Goal: Obtain resource: Obtain resource

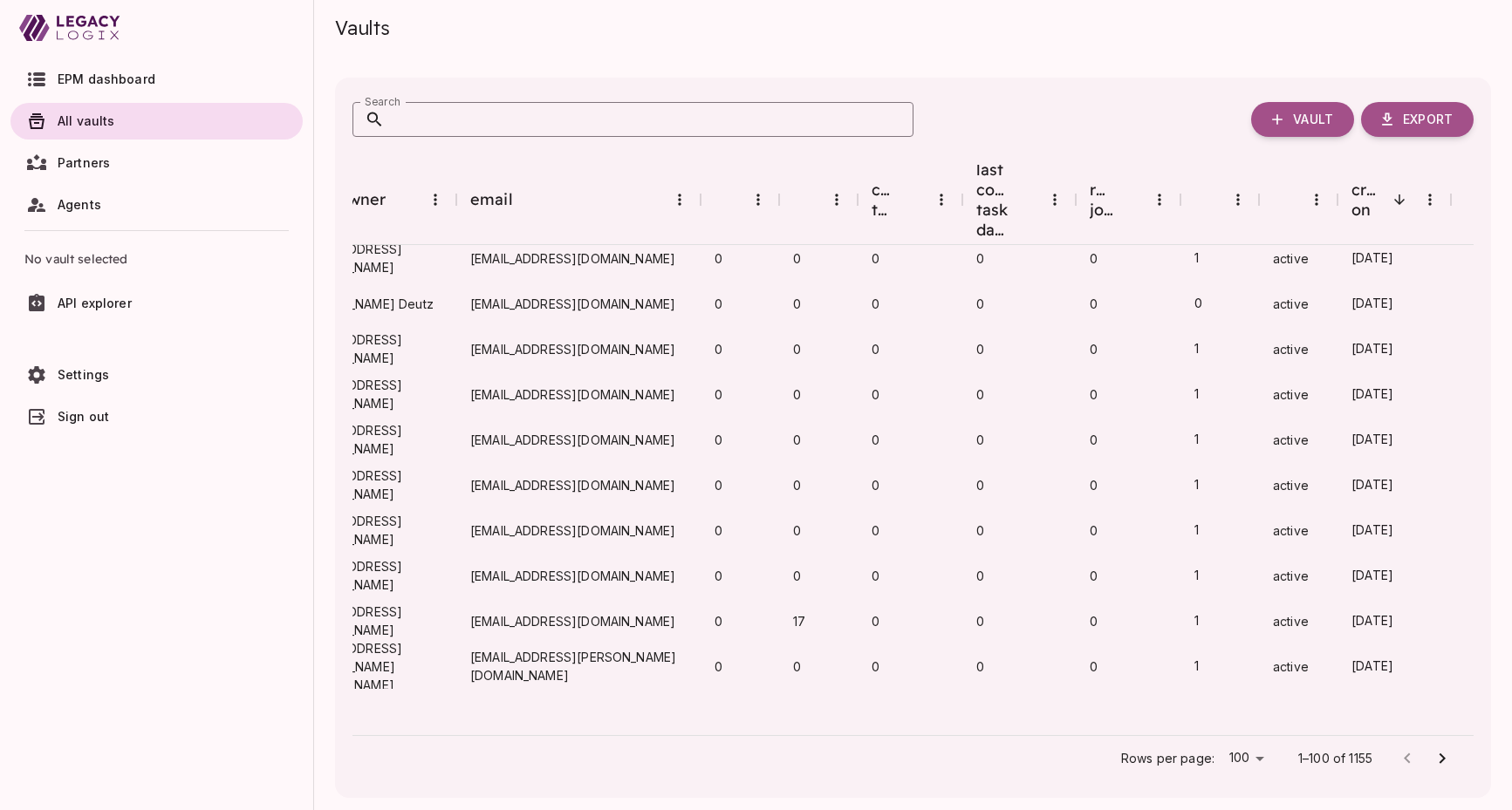
scroll to position [0, 376]
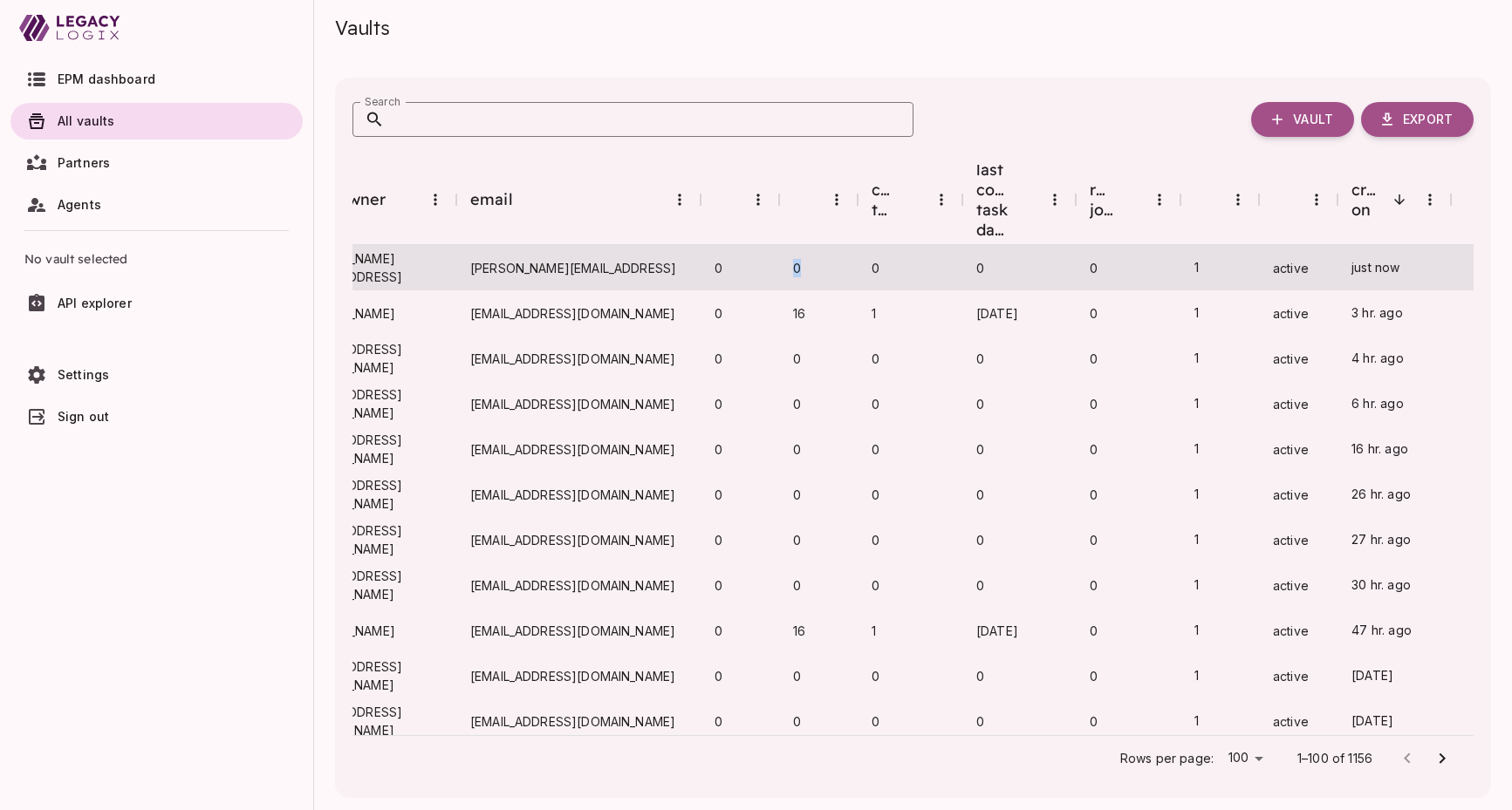
drag, startPoint x: 790, startPoint y: 248, endPoint x: 807, endPoint y: 249, distance: 17.0
click at [807, 249] on div "0" at bounding box center [818, 268] width 78 height 46
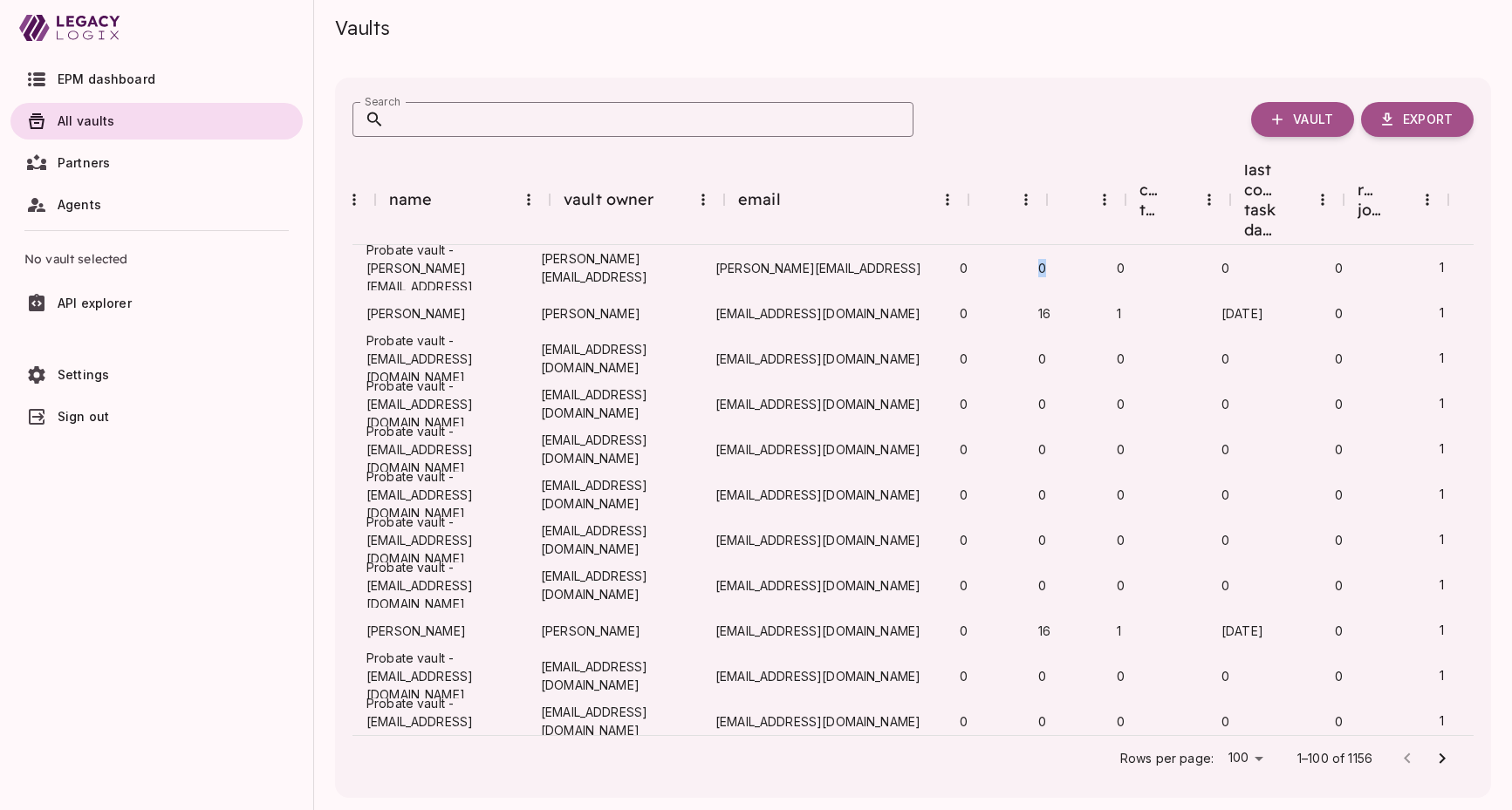
scroll to position [0, 0]
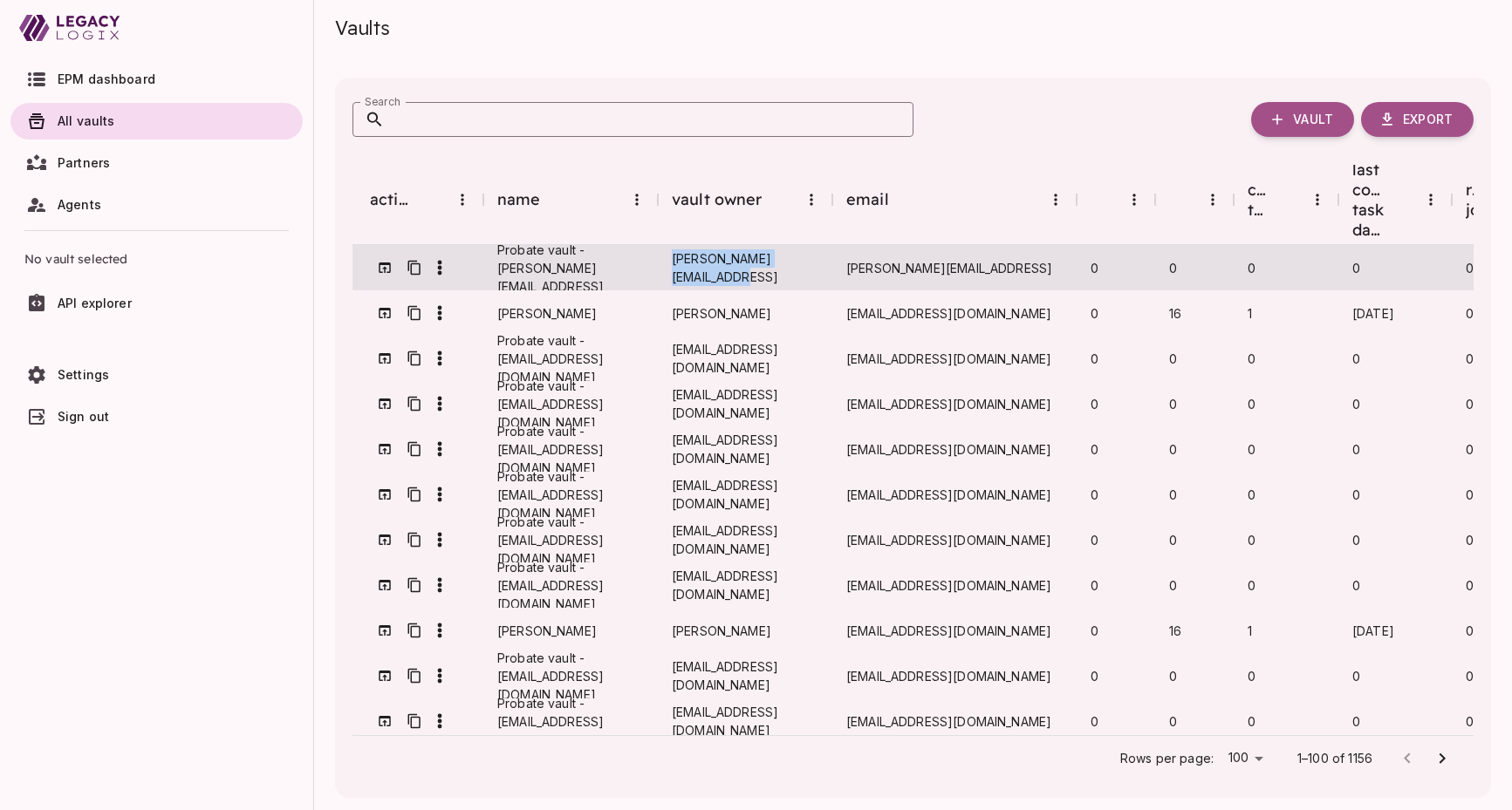
drag, startPoint x: 674, startPoint y: 251, endPoint x: 827, endPoint y: 253, distance: 153.0
click at [818, 253] on span "[PERSON_NAME][EMAIL_ADDRESS]" at bounding box center [745, 268] width 147 height 36
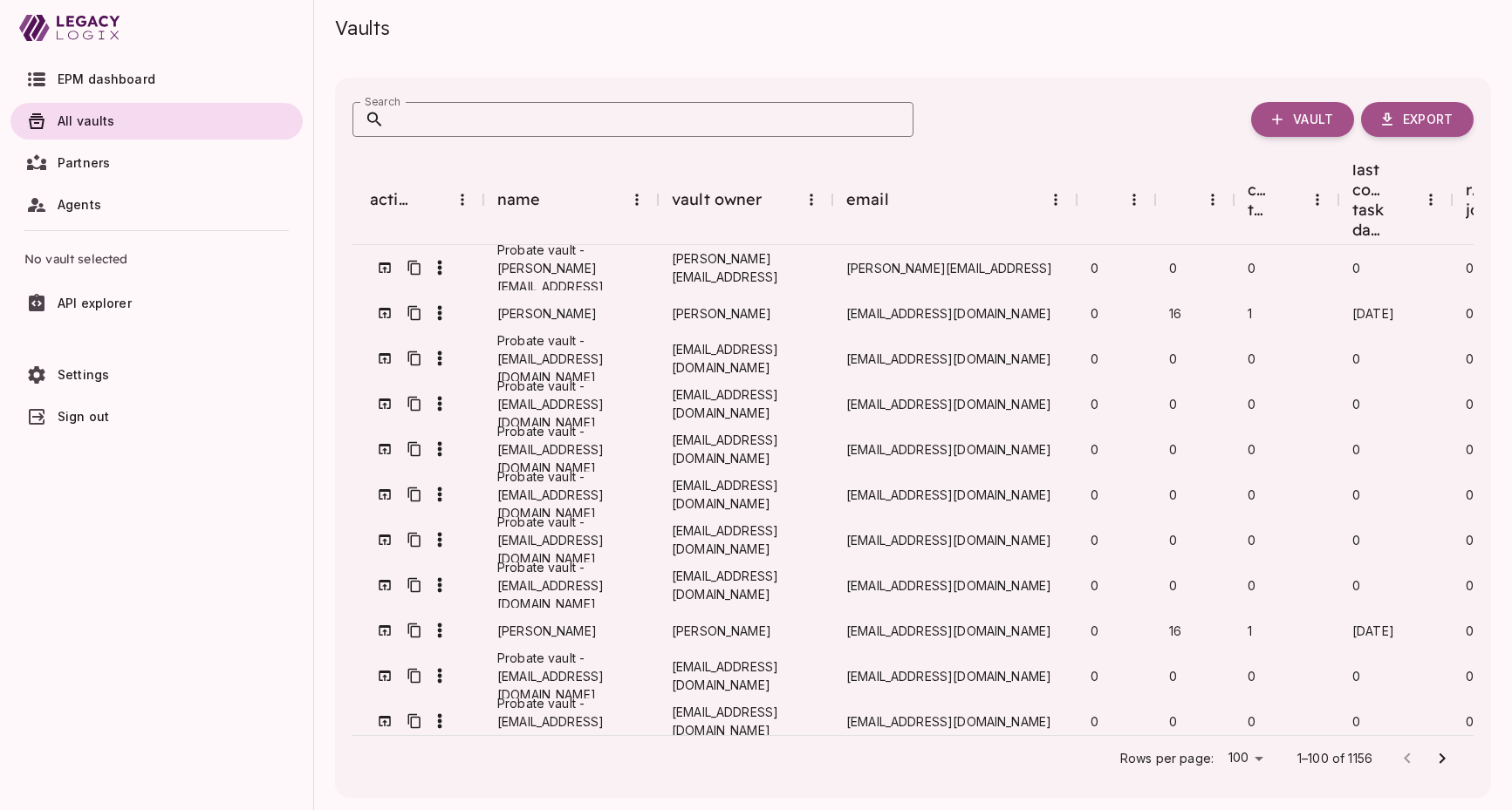
click at [764, 154] on div "Search Search Vault Export" at bounding box center [913, 129] width 1121 height 70
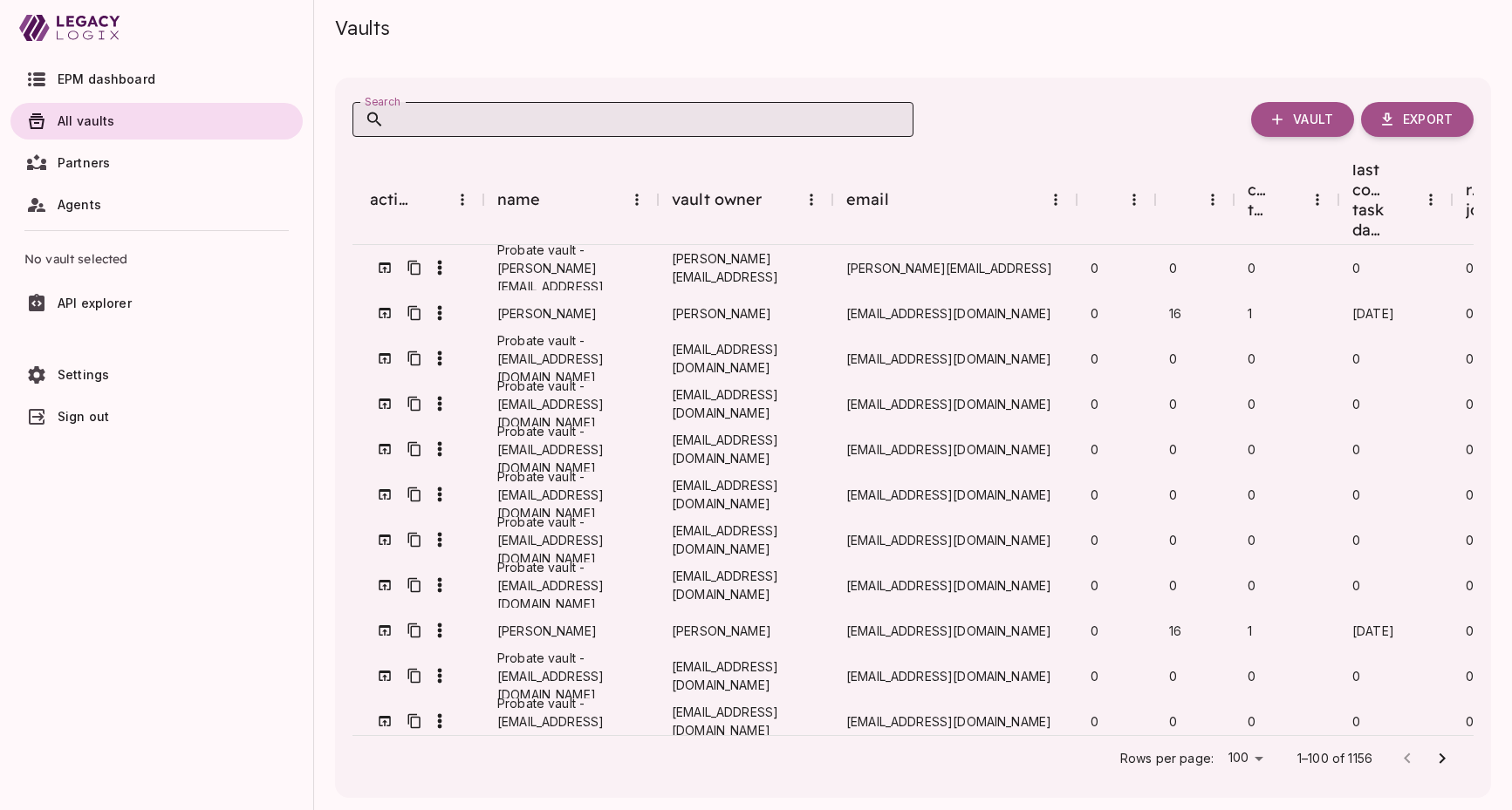
click at [602, 114] on input "Search" at bounding box center [649, 119] width 529 height 35
paste input "**********"
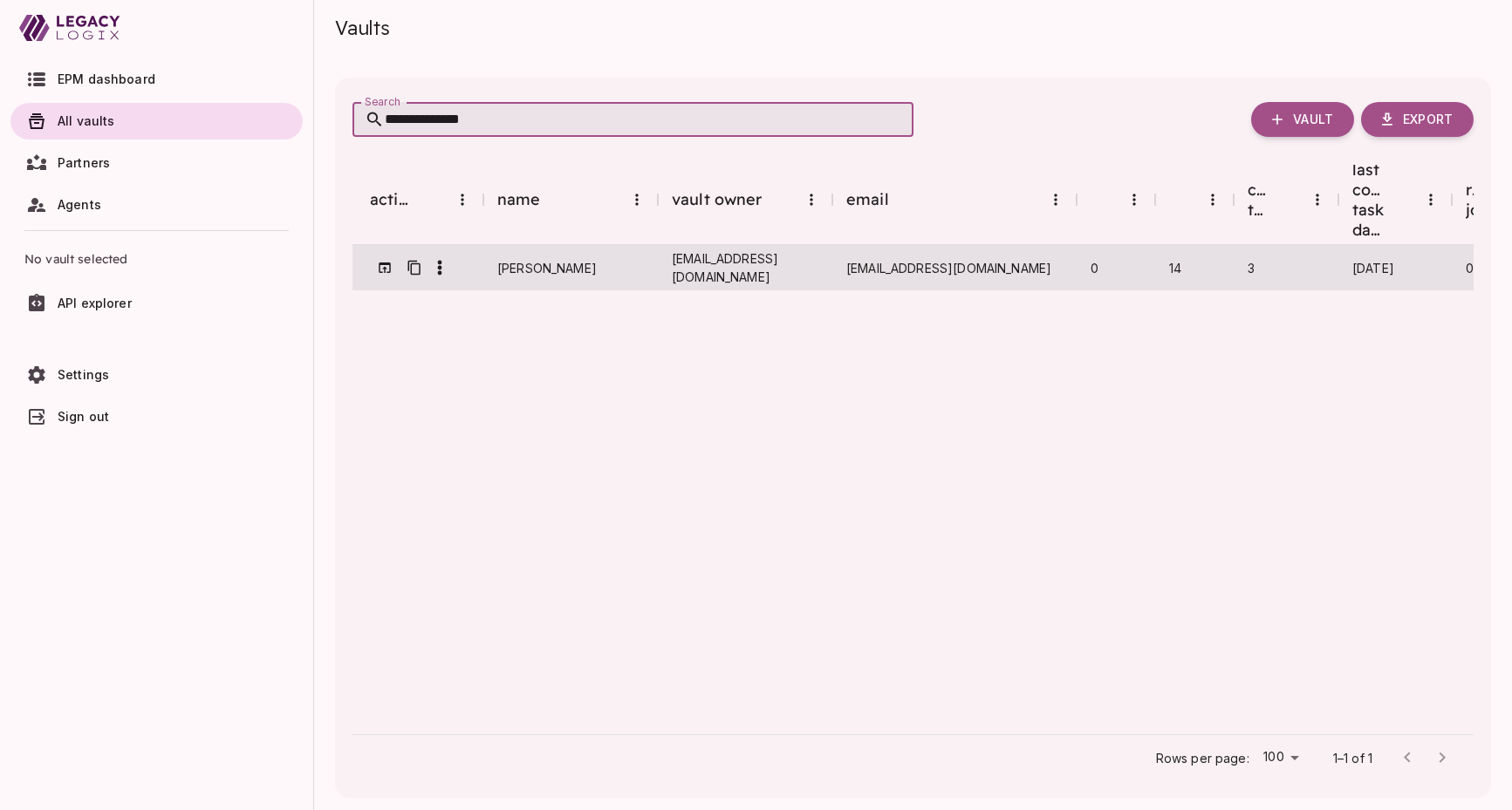
type input "**********"
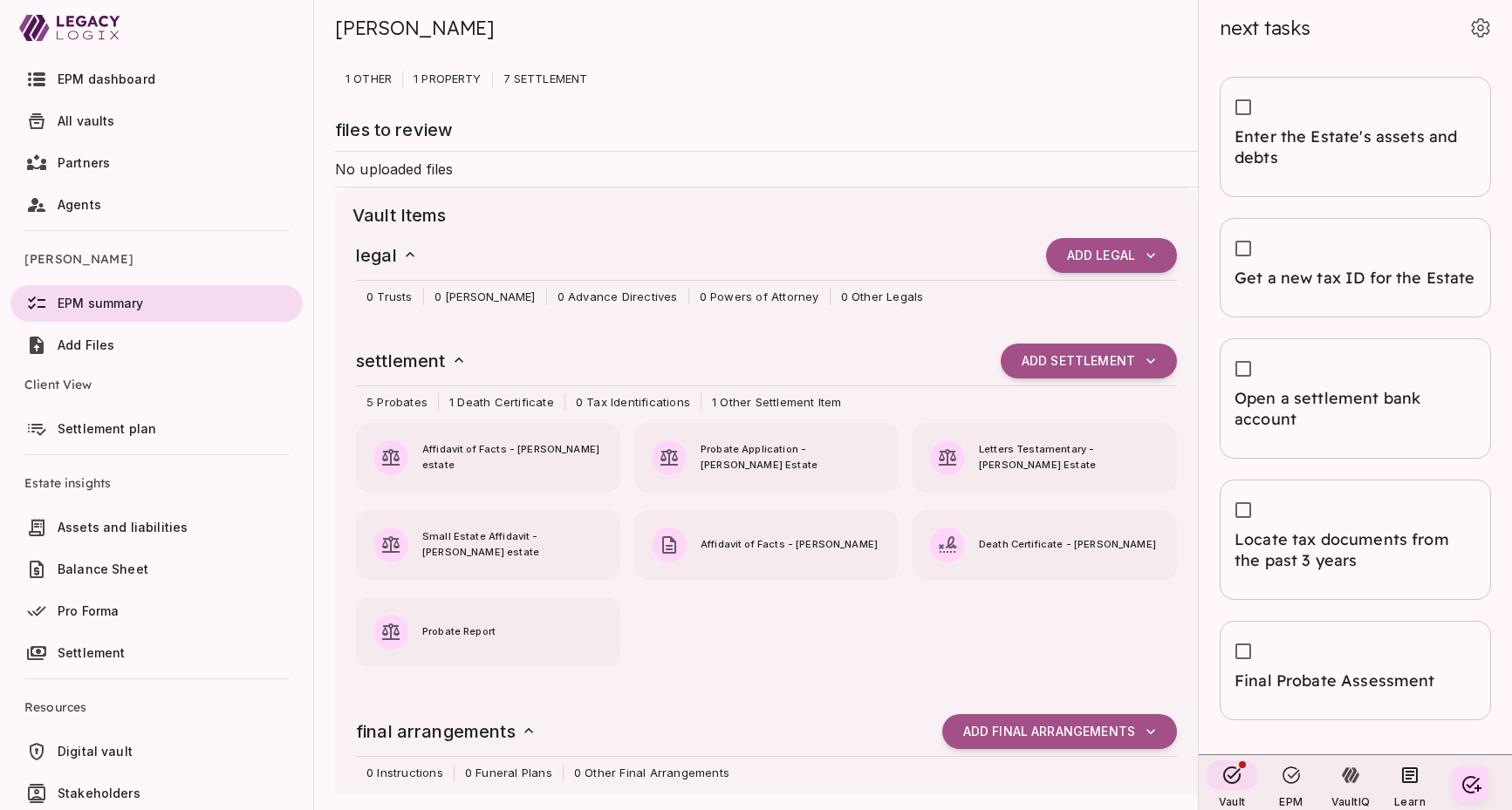
drag, startPoint x: 468, startPoint y: 30, endPoint x: 336, endPoint y: 31, distance: 132.0
click at [336, 31] on div "[PERSON_NAME]" at bounding box center [756, 27] width 842 height 56
copy span "[PERSON_NAME]"
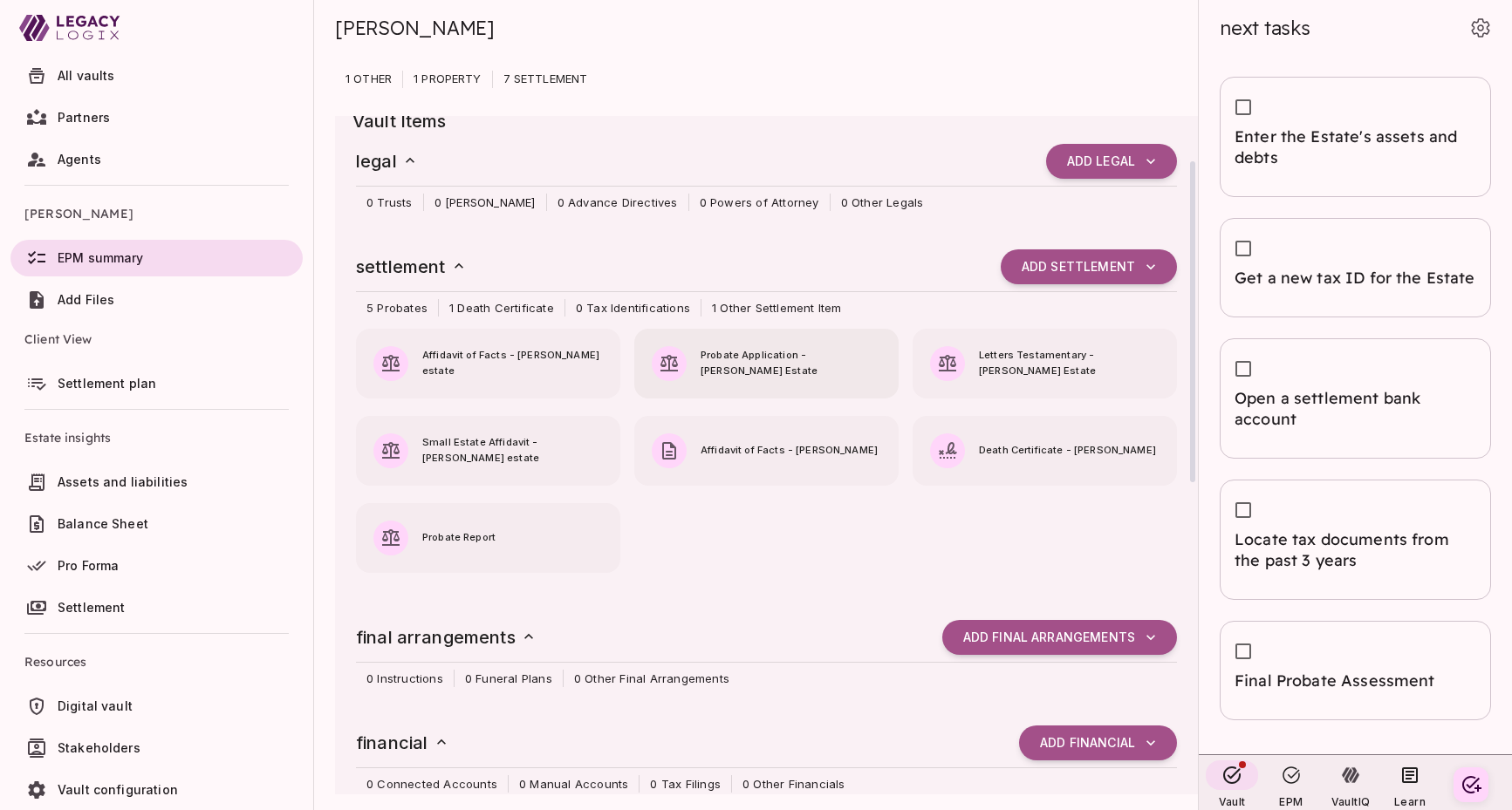
scroll to position [95, 0]
click at [478, 530] on span "Probate Report" at bounding box center [512, 537] width 180 height 15
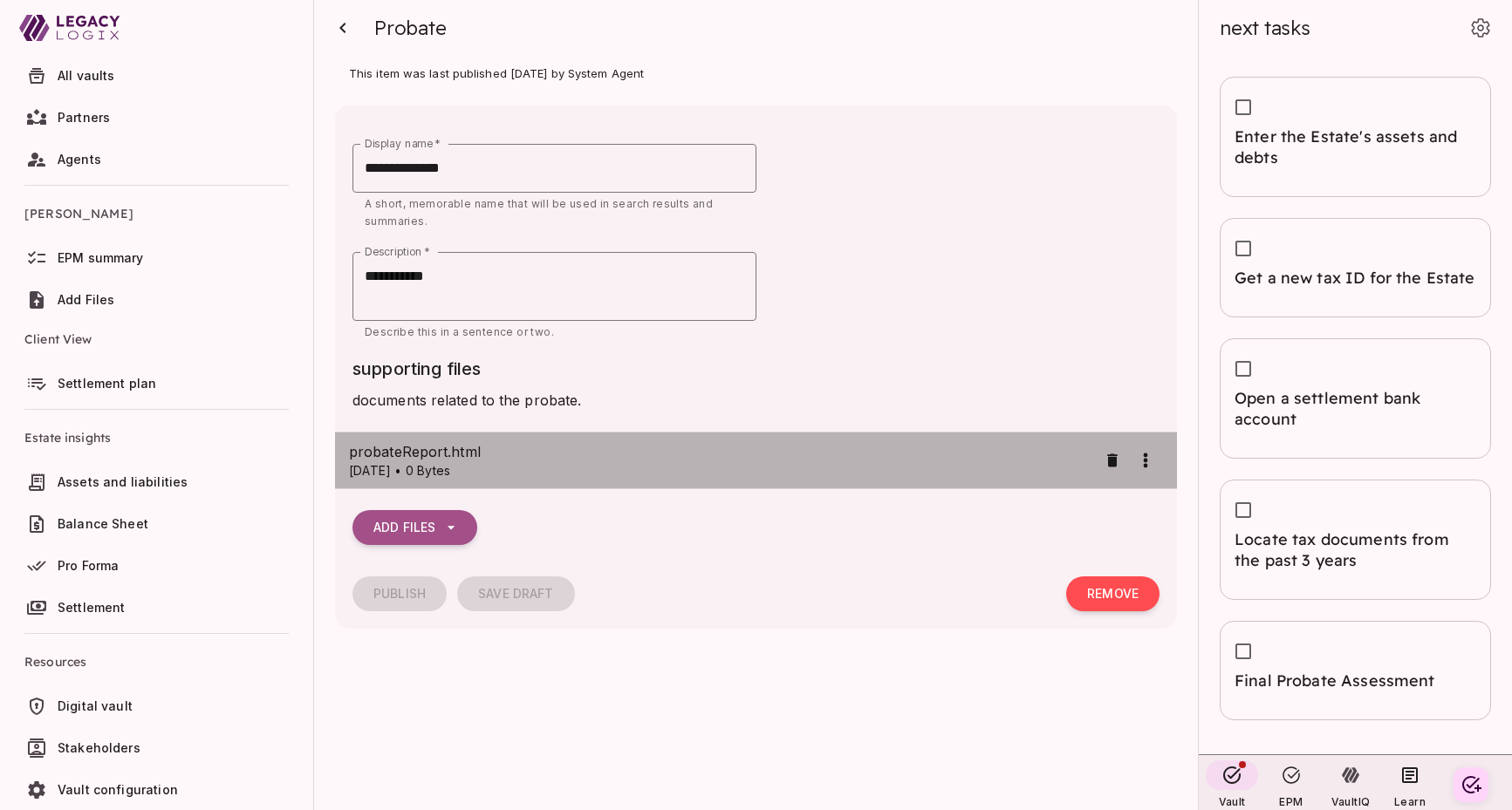
click at [453, 459] on span "probateReport.html" at bounding box center [723, 451] width 747 height 21
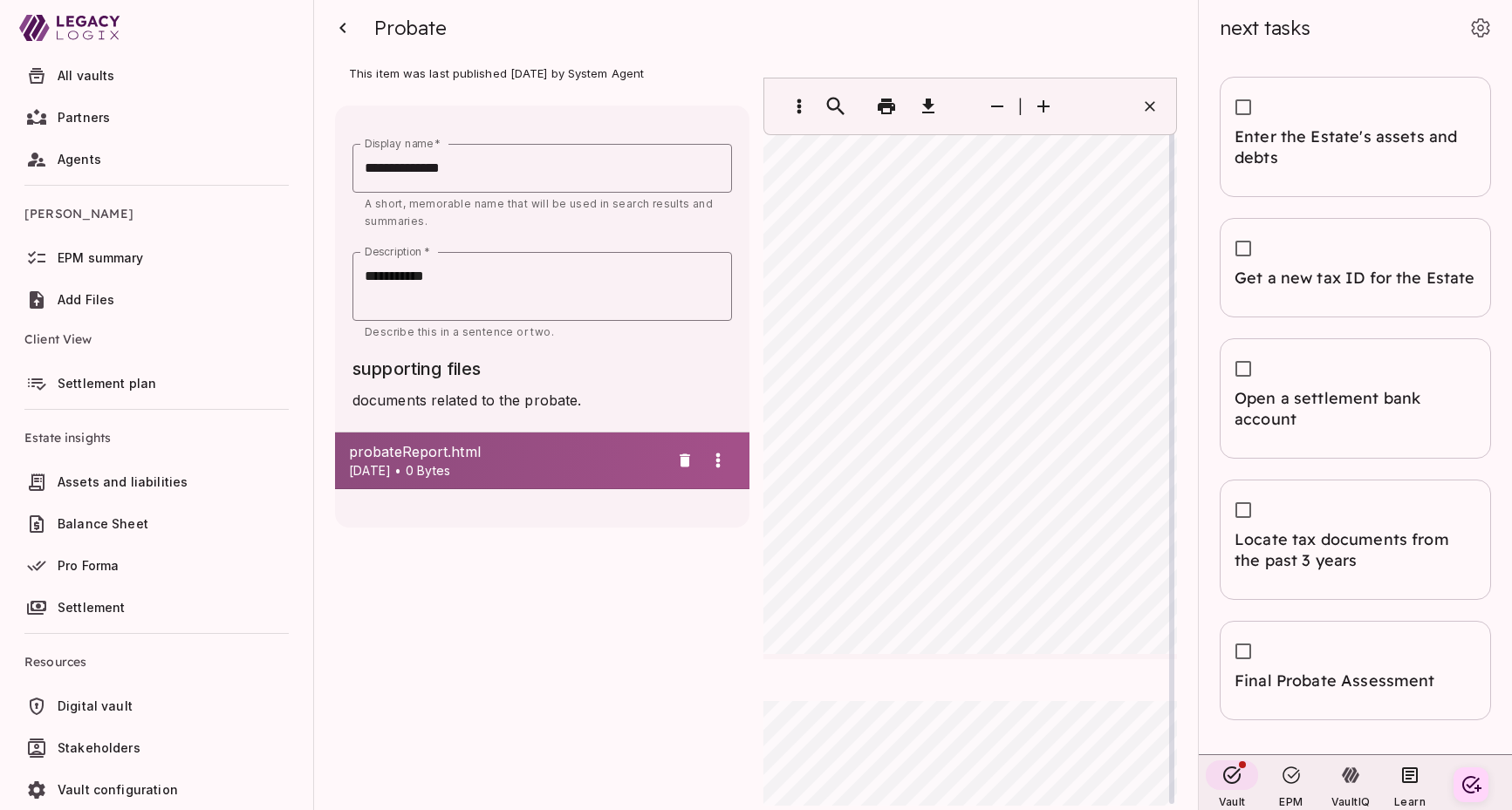
scroll to position [0, 0]
drag, startPoint x: 946, startPoint y: 275, endPoint x: 1056, endPoint y: 278, distance: 110.0
click at [1056, 278] on div "Free Pr o ba t e Assessmen t Summary Prepared f o r: spimlsagen t @gmail. co m …" at bounding box center [971, 426] width 414 height 540
drag, startPoint x: 1054, startPoint y: 274, endPoint x: 945, endPoint y: 274, distance: 109.0
click at [945, 274] on div "Free Pr o ba t e Assessmen t Summary Prepared f o r: spimlsagen t @gmail. co m …" at bounding box center [971, 426] width 414 height 540
